Goal: Navigation & Orientation: Find specific page/section

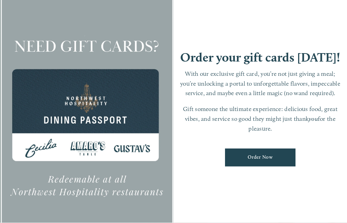
scroll to position [14, 0]
click at [263, 164] on link "Order Now" at bounding box center [260, 158] width 70 height 18
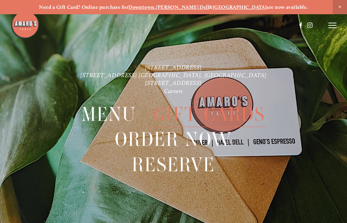
click at [333, 27] on icon at bounding box center [332, 25] width 8 height 6
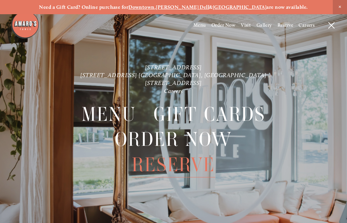
click at [107, 110] on span "Menu" at bounding box center [109, 114] width 55 height 25
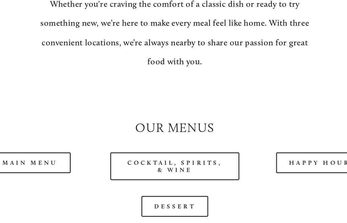
scroll to position [489, 0]
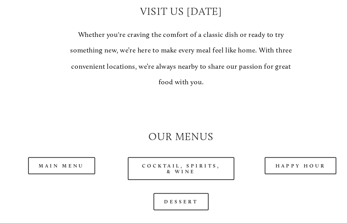
click at [41, 145] on link "Main Menu" at bounding box center [67, 152] width 59 height 15
